Goal: Transaction & Acquisition: Purchase product/service

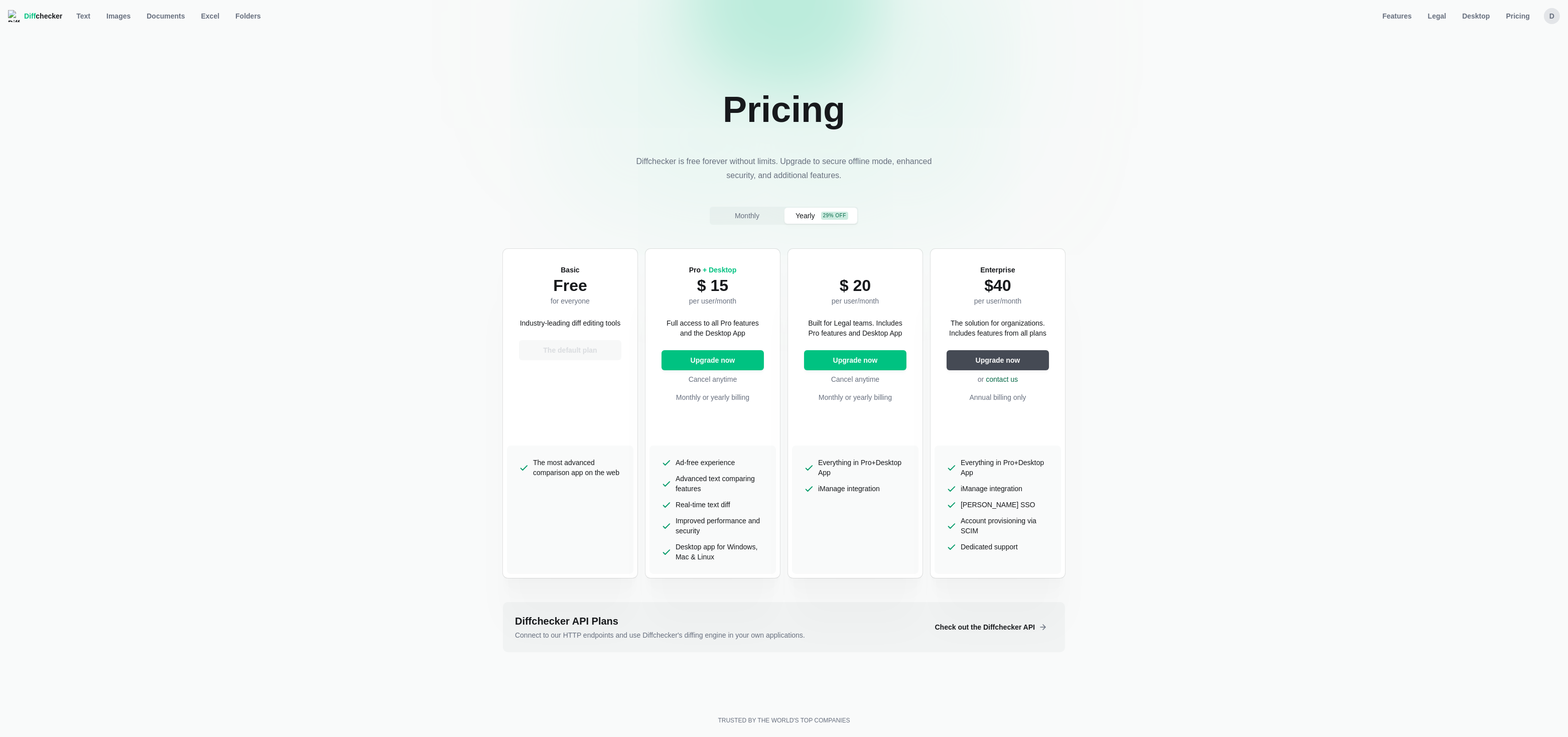
select select "legal-yearly-240"
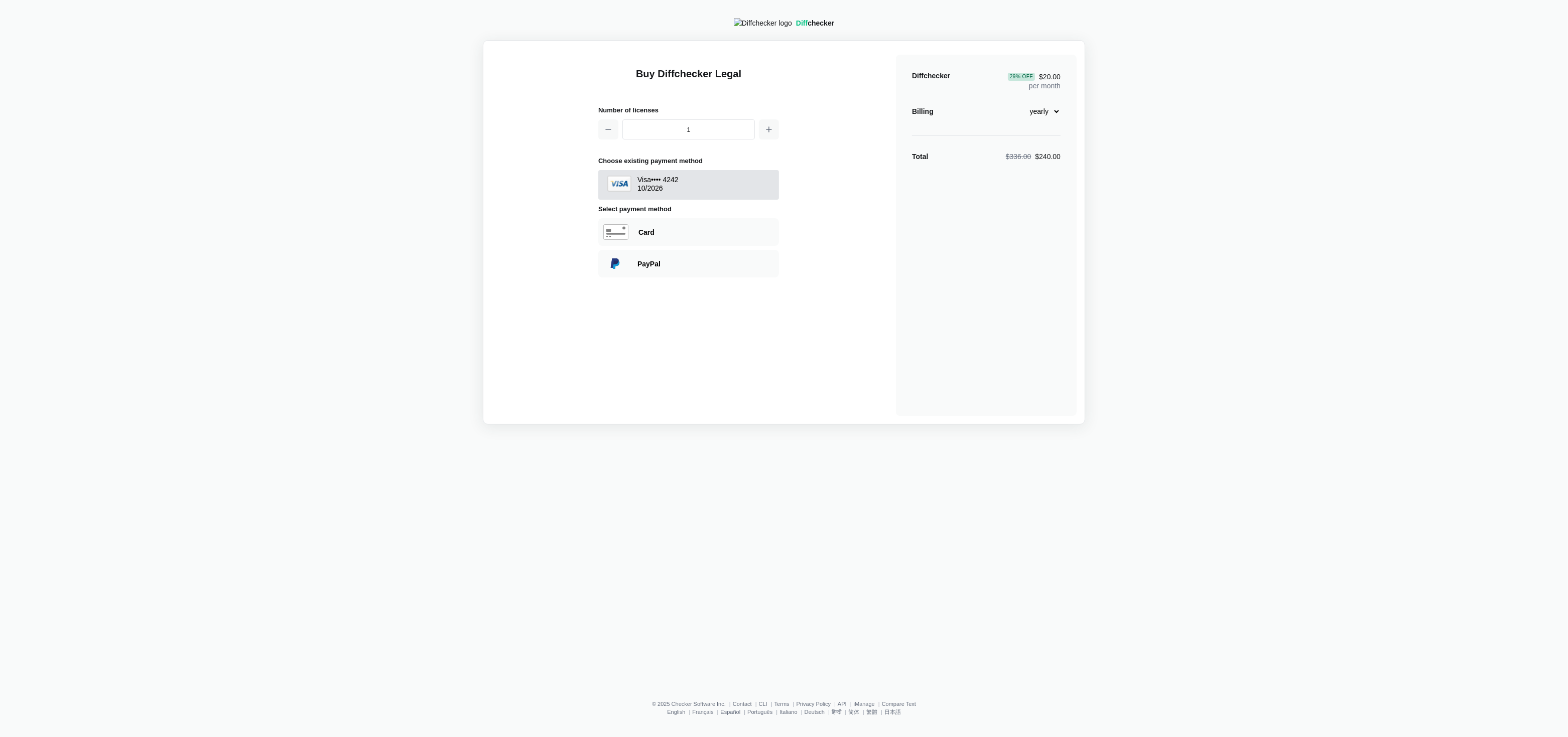
click at [729, 190] on span "Visa •••• 4242 10 / 2026" at bounding box center [688, 185] width 167 height 19
click at [740, 250] on button "Buy" at bounding box center [688, 250] width 181 height 20
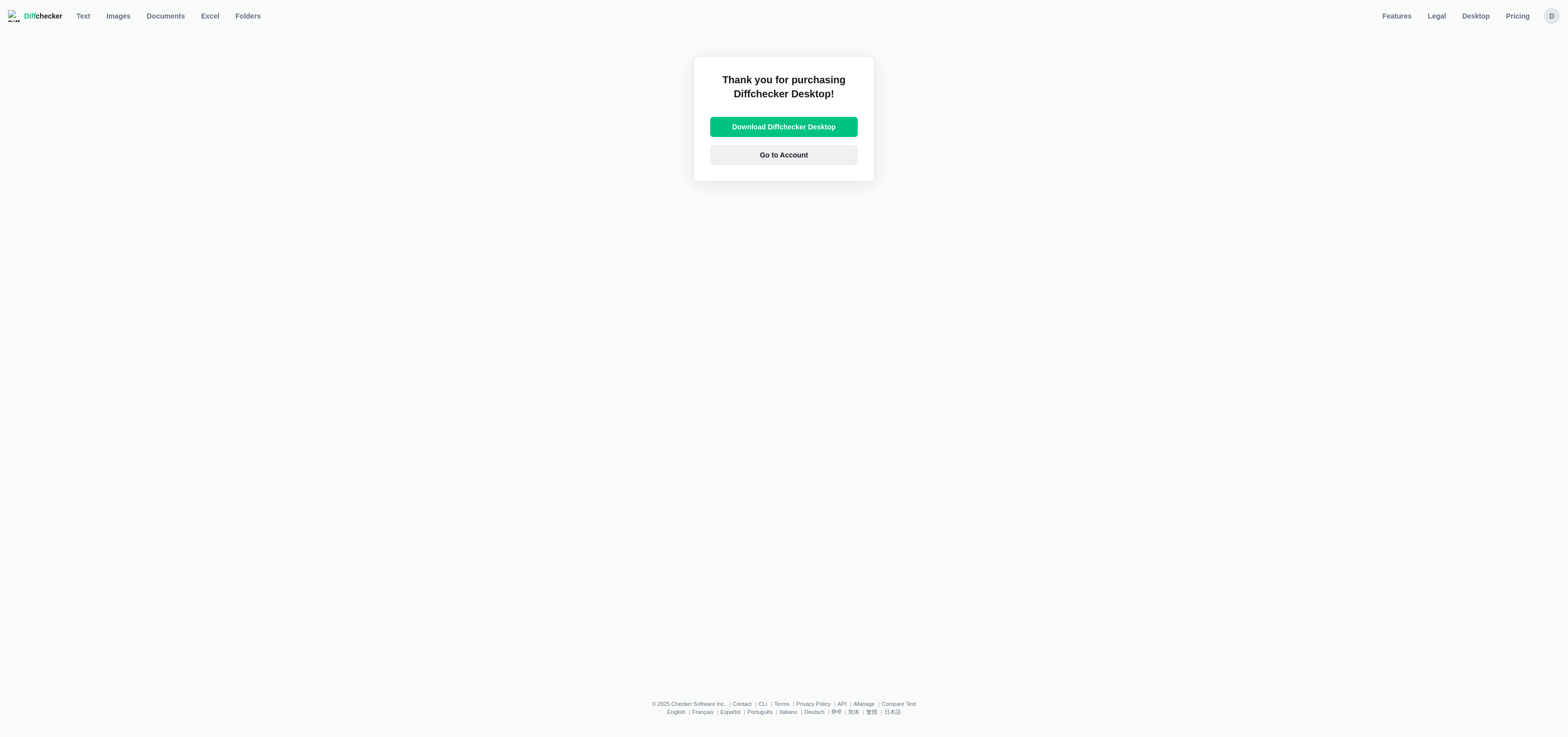
click at [823, 159] on link "Go to Account" at bounding box center [784, 155] width 147 height 20
